Goal: Navigation & Orientation: Find specific page/section

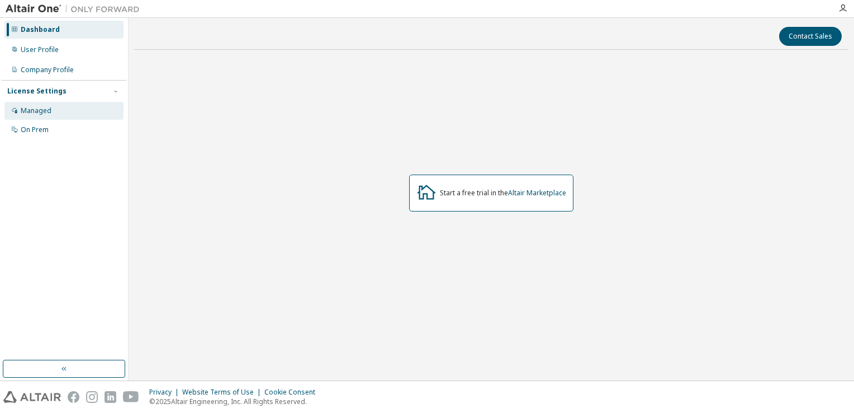
click at [46, 109] on div "Managed" at bounding box center [36, 110] width 31 height 9
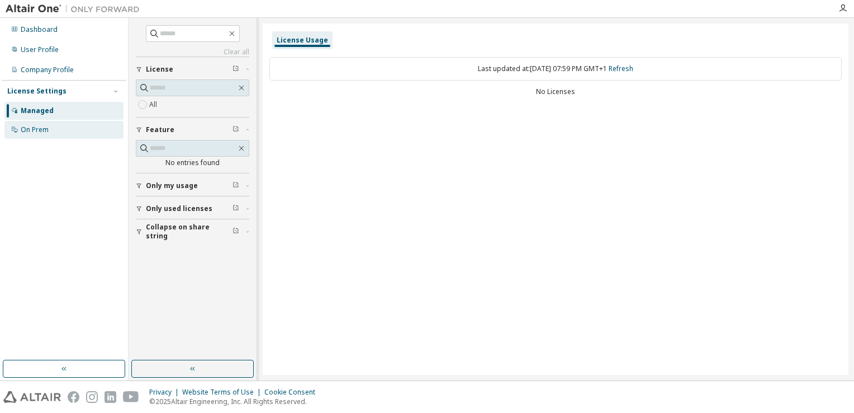
click at [42, 125] on div "On Prem" at bounding box center [35, 129] width 28 height 9
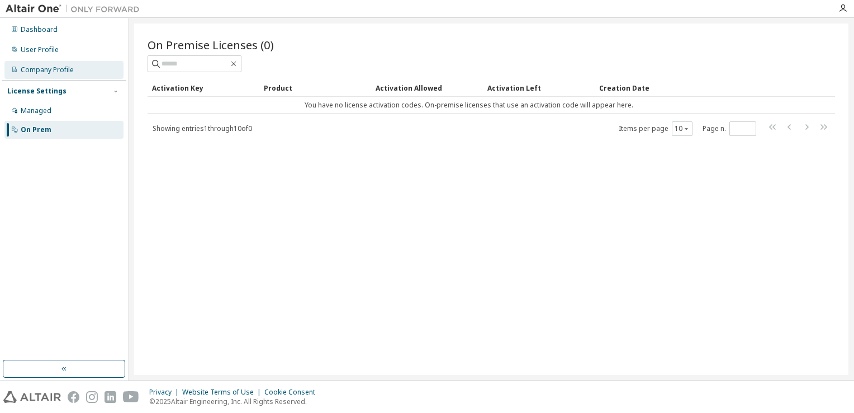
click at [68, 73] on div "Company Profile" at bounding box center [47, 69] width 53 height 9
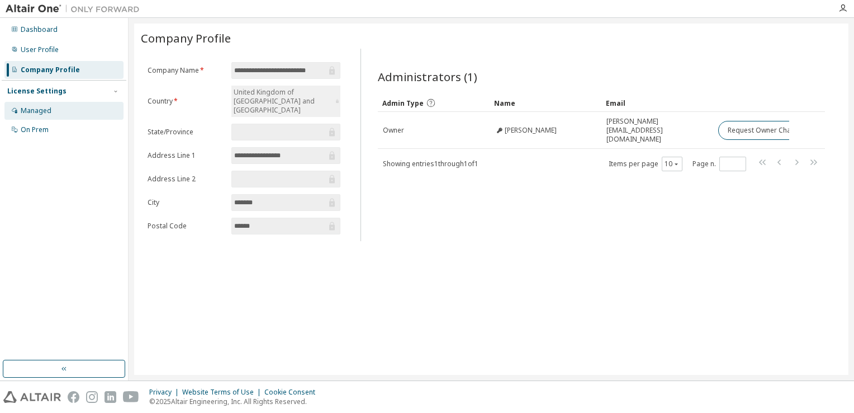
click at [56, 113] on div "Managed" at bounding box center [63, 111] width 119 height 18
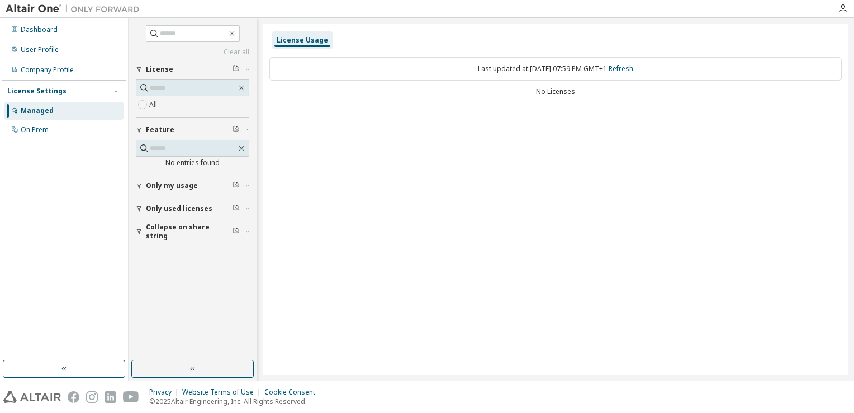
click at [139, 182] on icon "button" at bounding box center [139, 185] width 7 height 7
click at [141, 238] on icon "button" at bounding box center [139, 241] width 7 height 7
